Goal: Find contact information: Find contact information

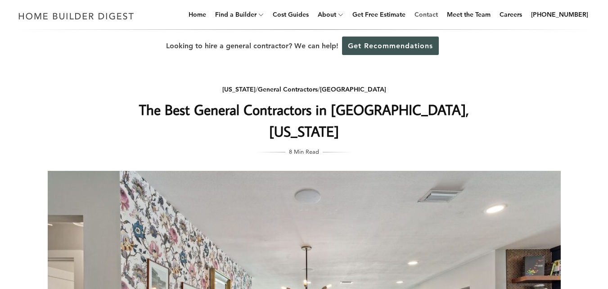
click at [440, 12] on link "Contact" at bounding box center [426, 14] width 31 height 29
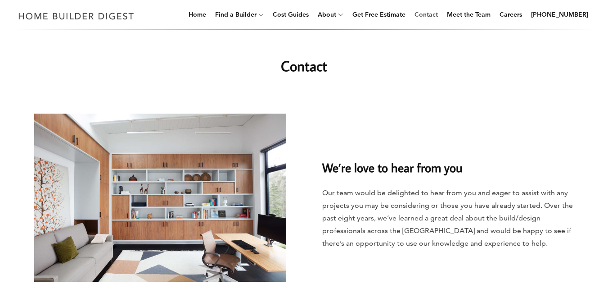
click at [439, 12] on link "Contact" at bounding box center [426, 14] width 31 height 29
